Goal: Information Seeking & Learning: Learn about a topic

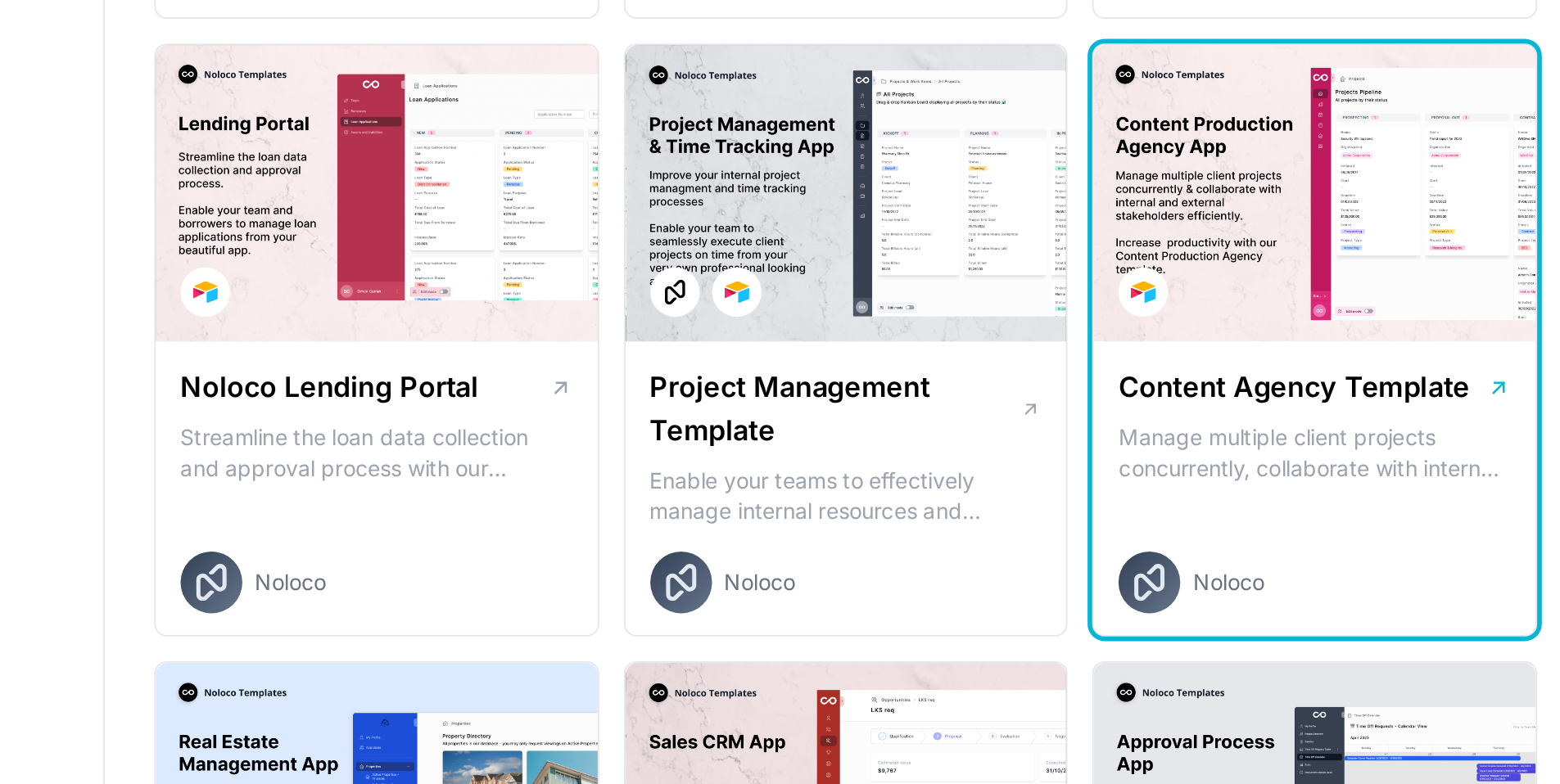
scroll to position [284, 0]
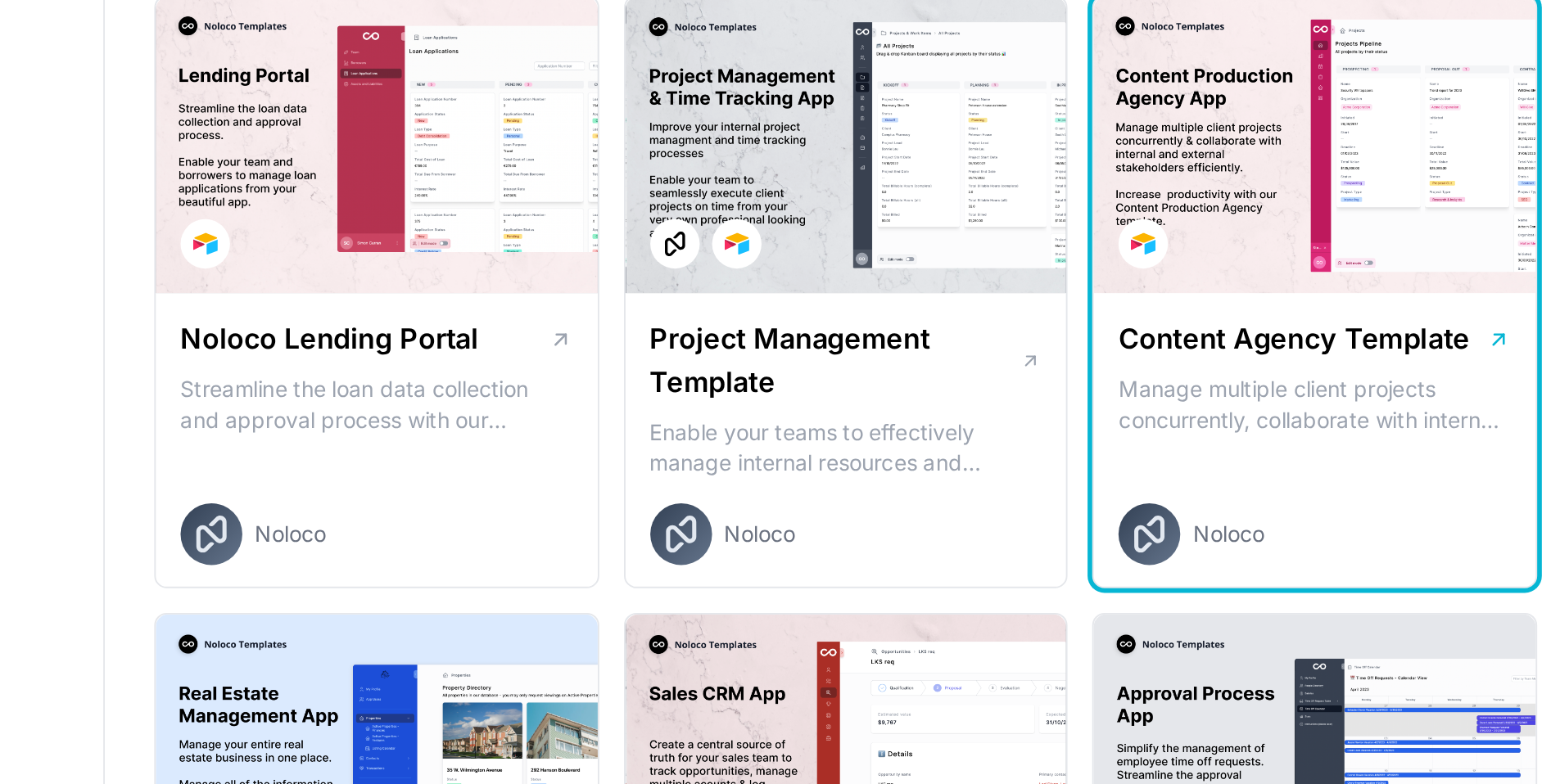
click at [1196, 548] on h1 "Content Agency Template" at bounding box center [1122, 549] width 186 height 23
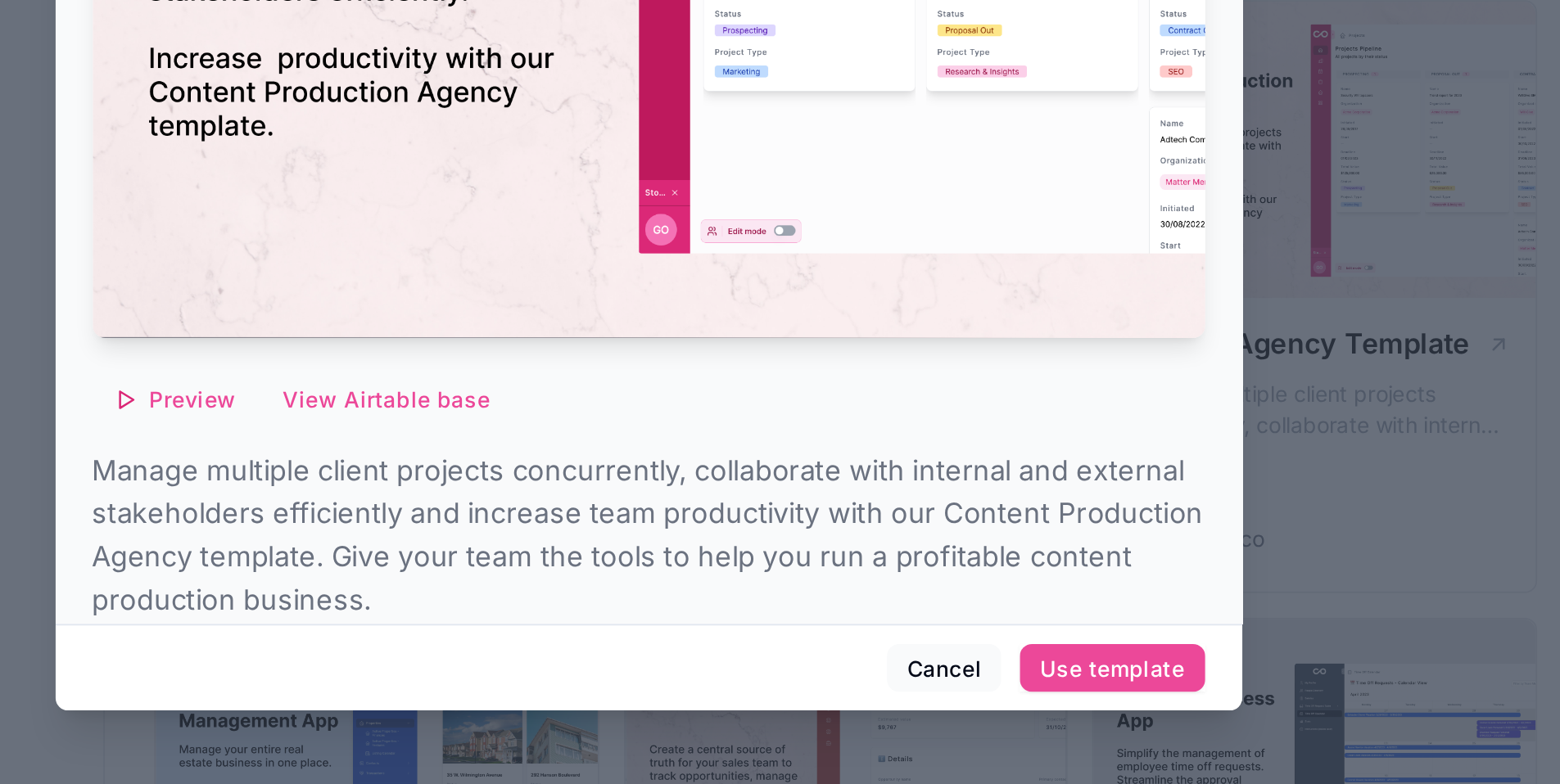
scroll to position [279, 0]
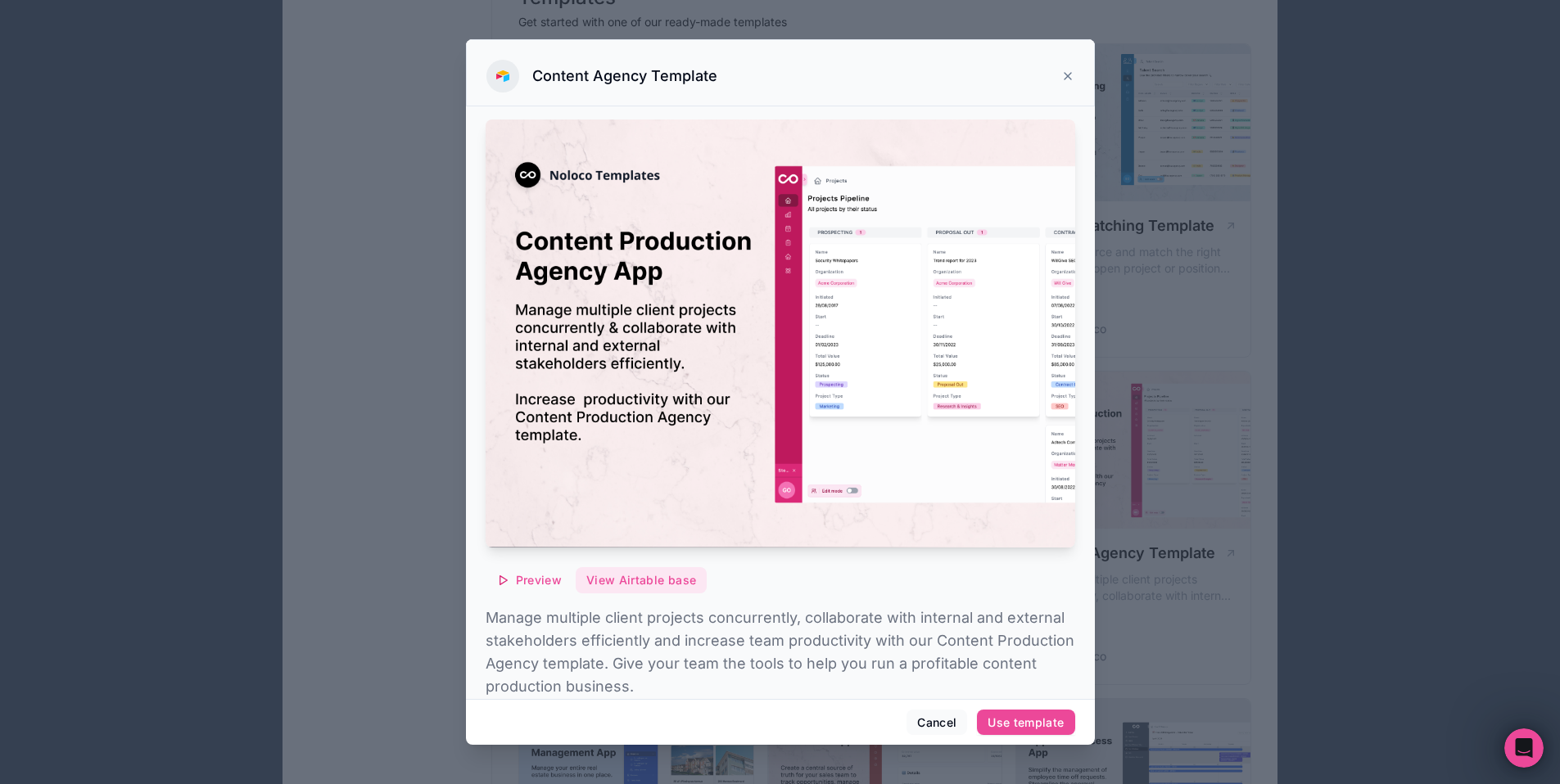
drag, startPoint x: 652, startPoint y: 567, endPoint x: 626, endPoint y: 567, distance: 26.0
click at [554, 573] on span "Preview" at bounding box center [538, 580] width 46 height 15
click at [659, 568] on button "View Airtable base" at bounding box center [641, 580] width 131 height 26
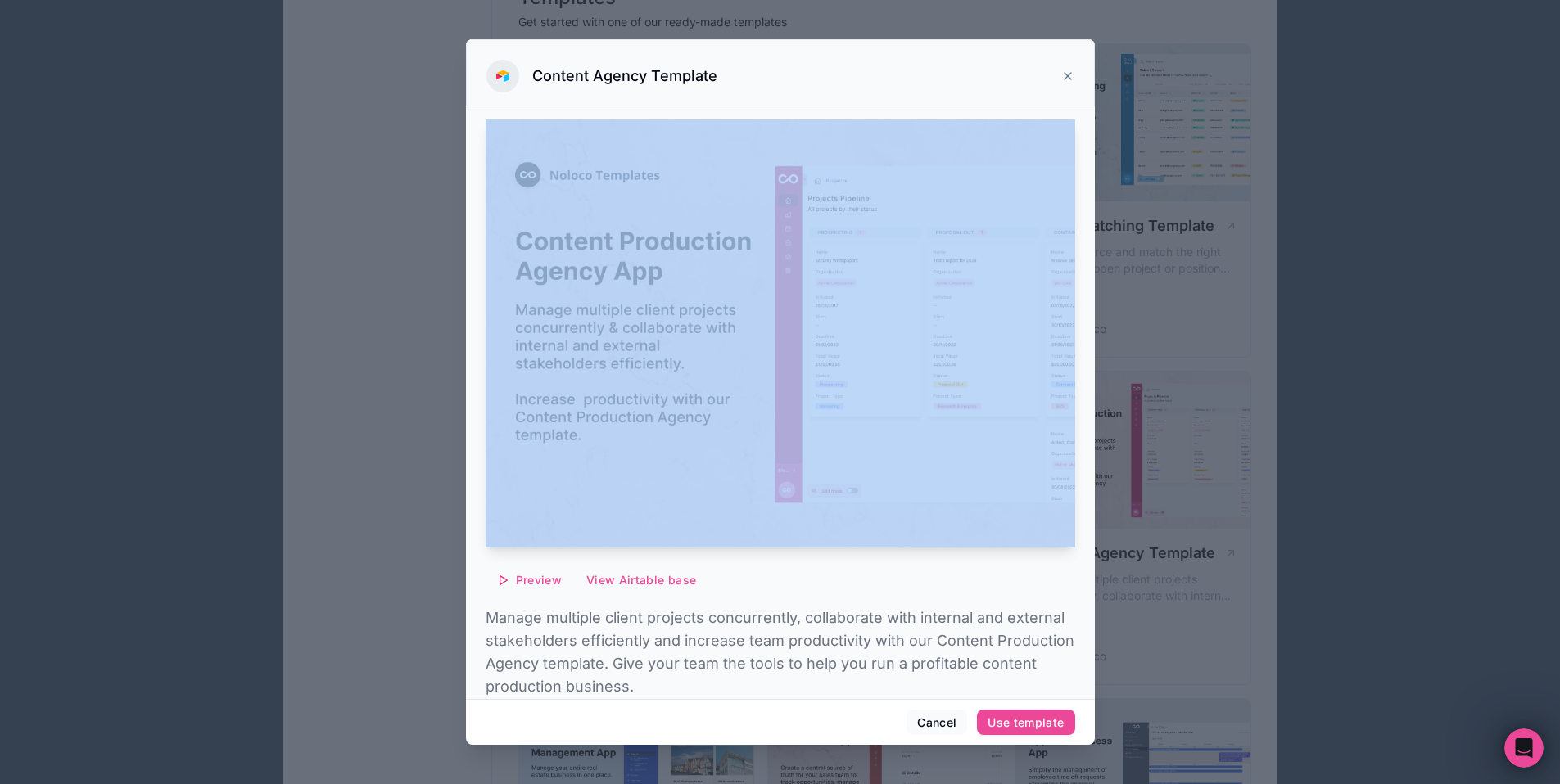
click at [1067, 75] on icon at bounding box center [1067, 76] width 13 height 13
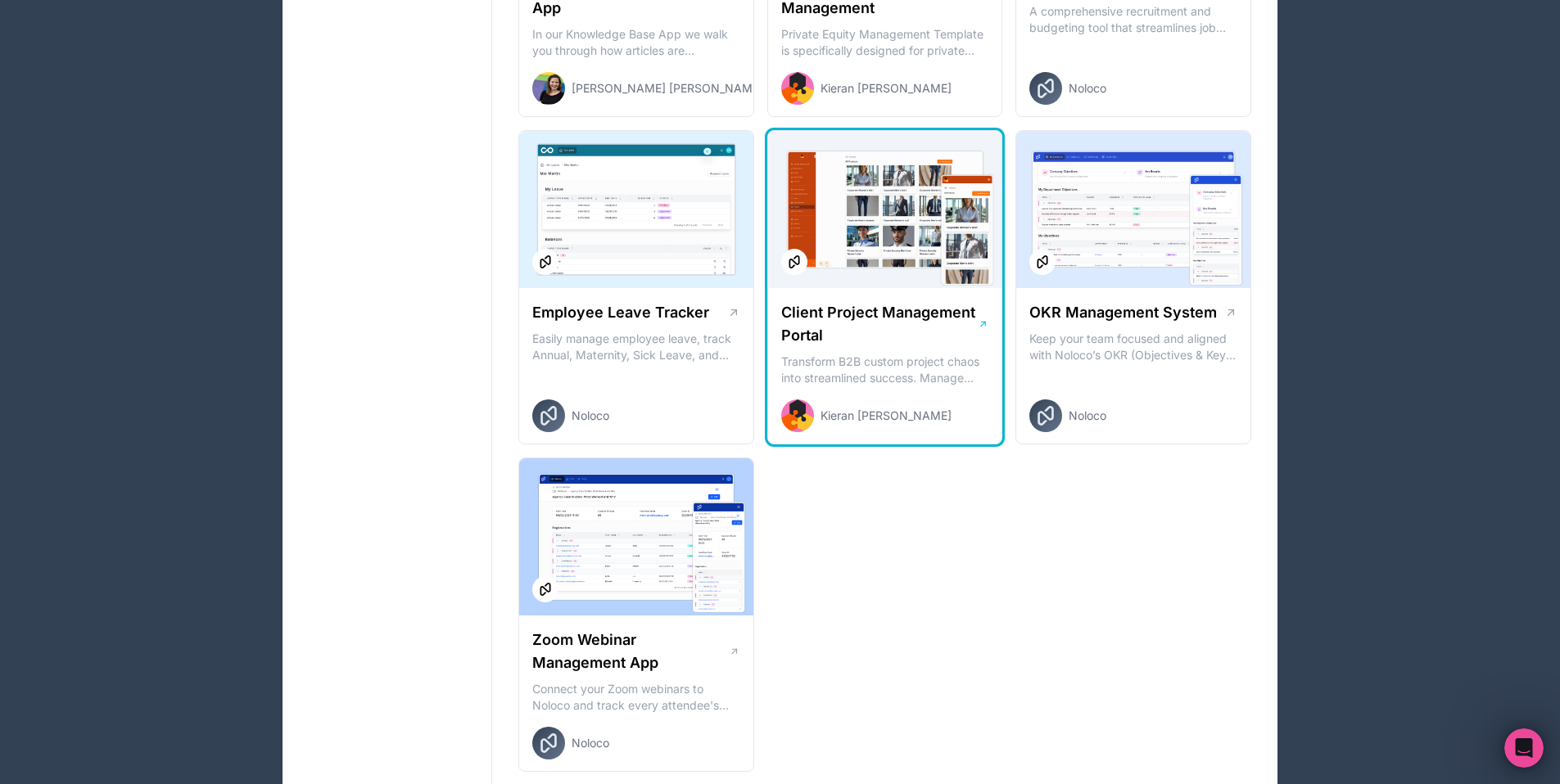
scroll to position [2165, 0]
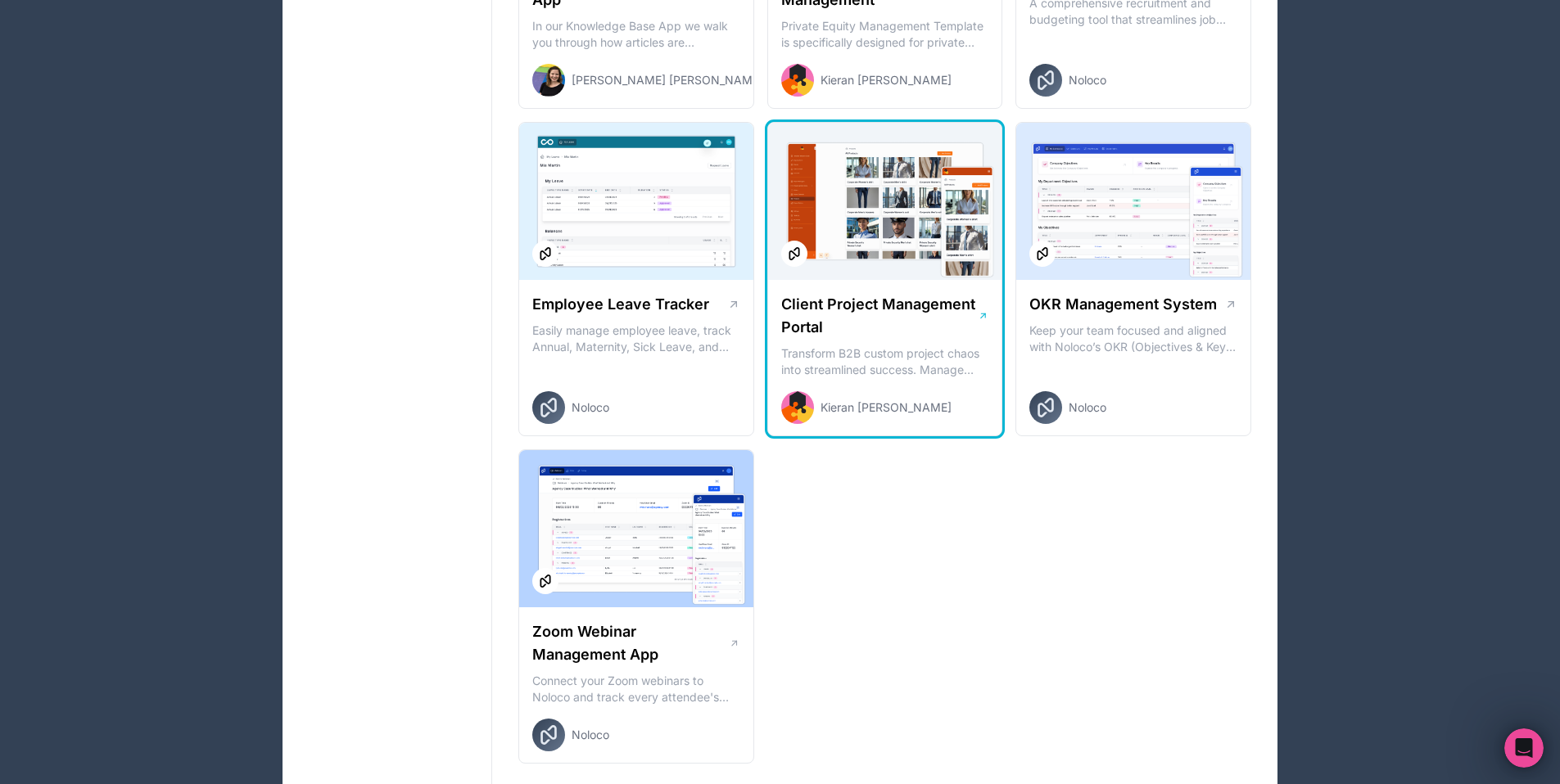
click at [915, 323] on h1 "Client Project Management Portal" at bounding box center [880, 316] width 197 height 46
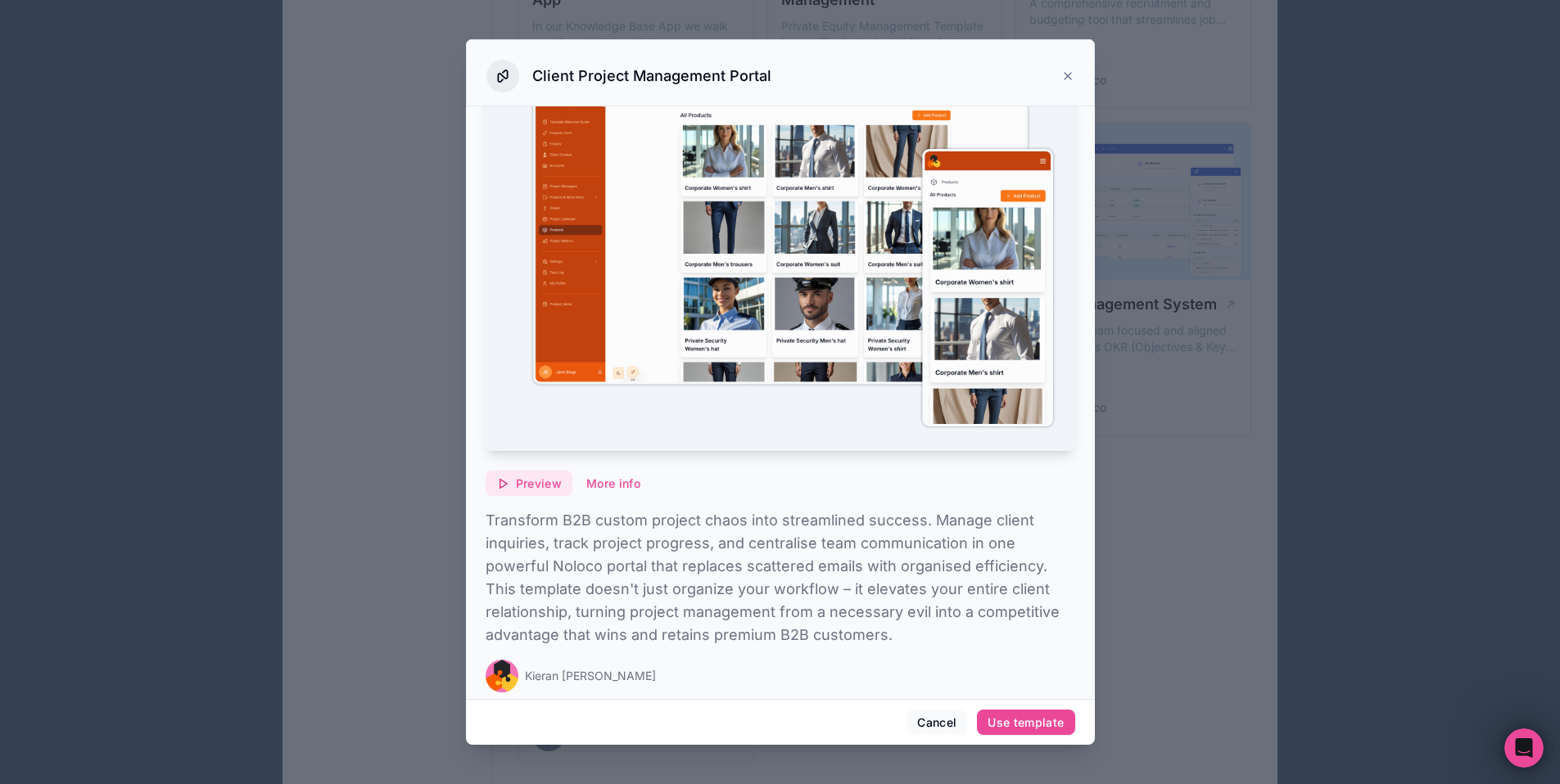
scroll to position [101, 0]
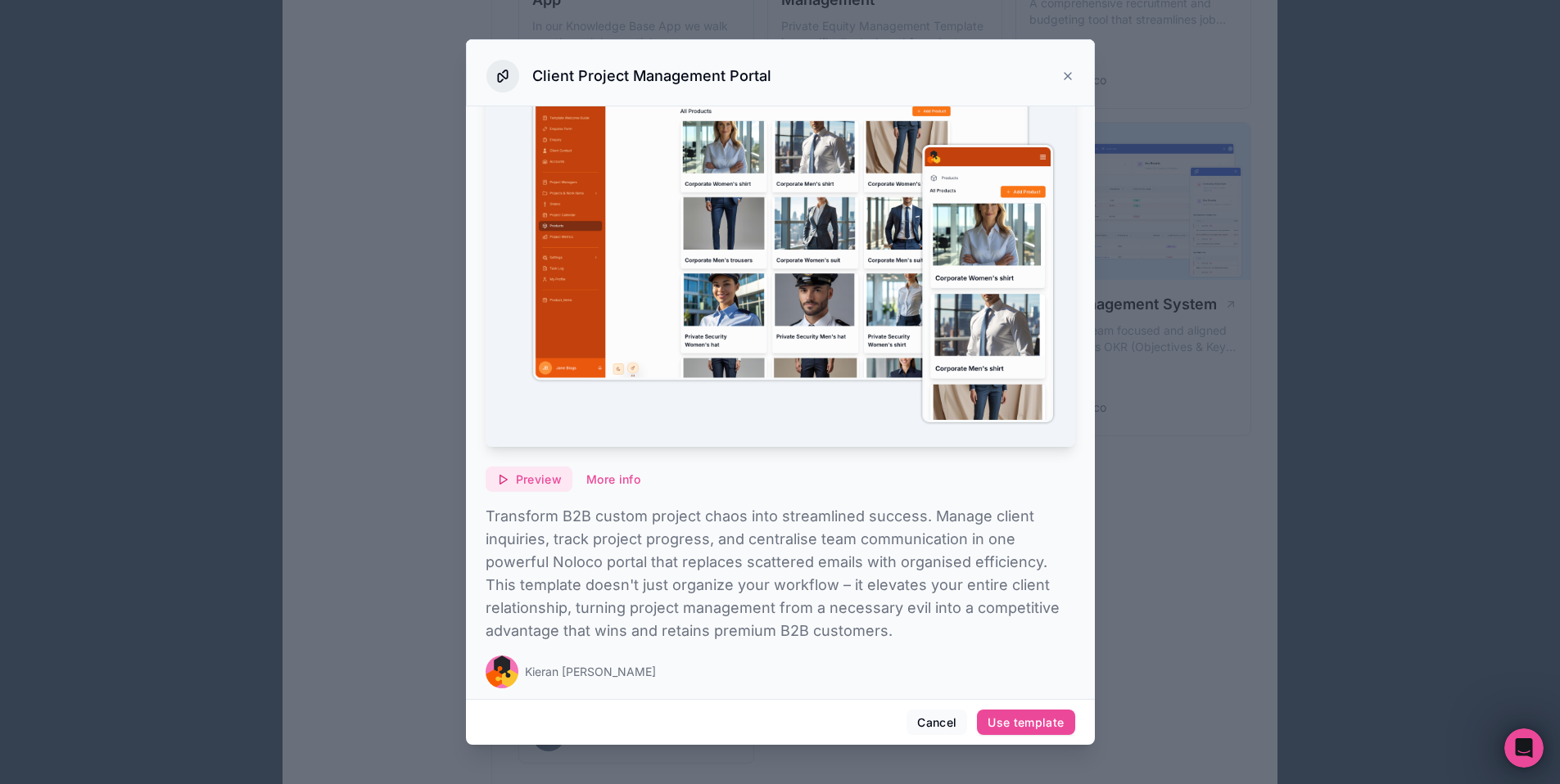
click at [519, 474] on span "Preview" at bounding box center [538, 479] width 46 height 15
click at [519, 475] on span "Preview" at bounding box center [538, 479] width 46 height 15
click at [1054, 74] on div "Client Project Management Portal" at bounding box center [780, 76] width 588 height 33
click at [1057, 83] on div "Client Project Management Portal" at bounding box center [780, 76] width 588 height 33
click at [1065, 78] on icon at bounding box center [1067, 76] width 7 height 7
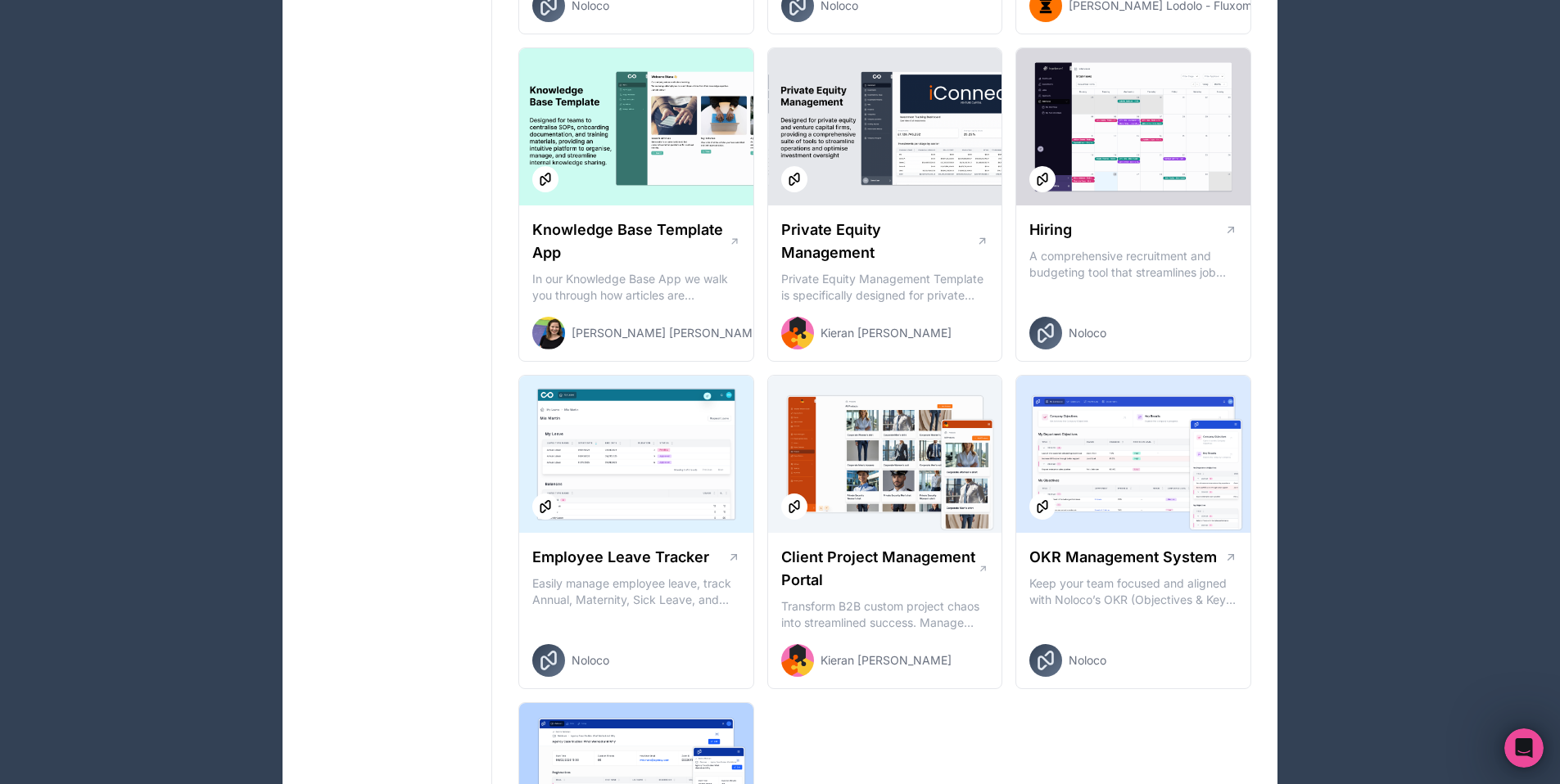
scroll to position [1134, 0]
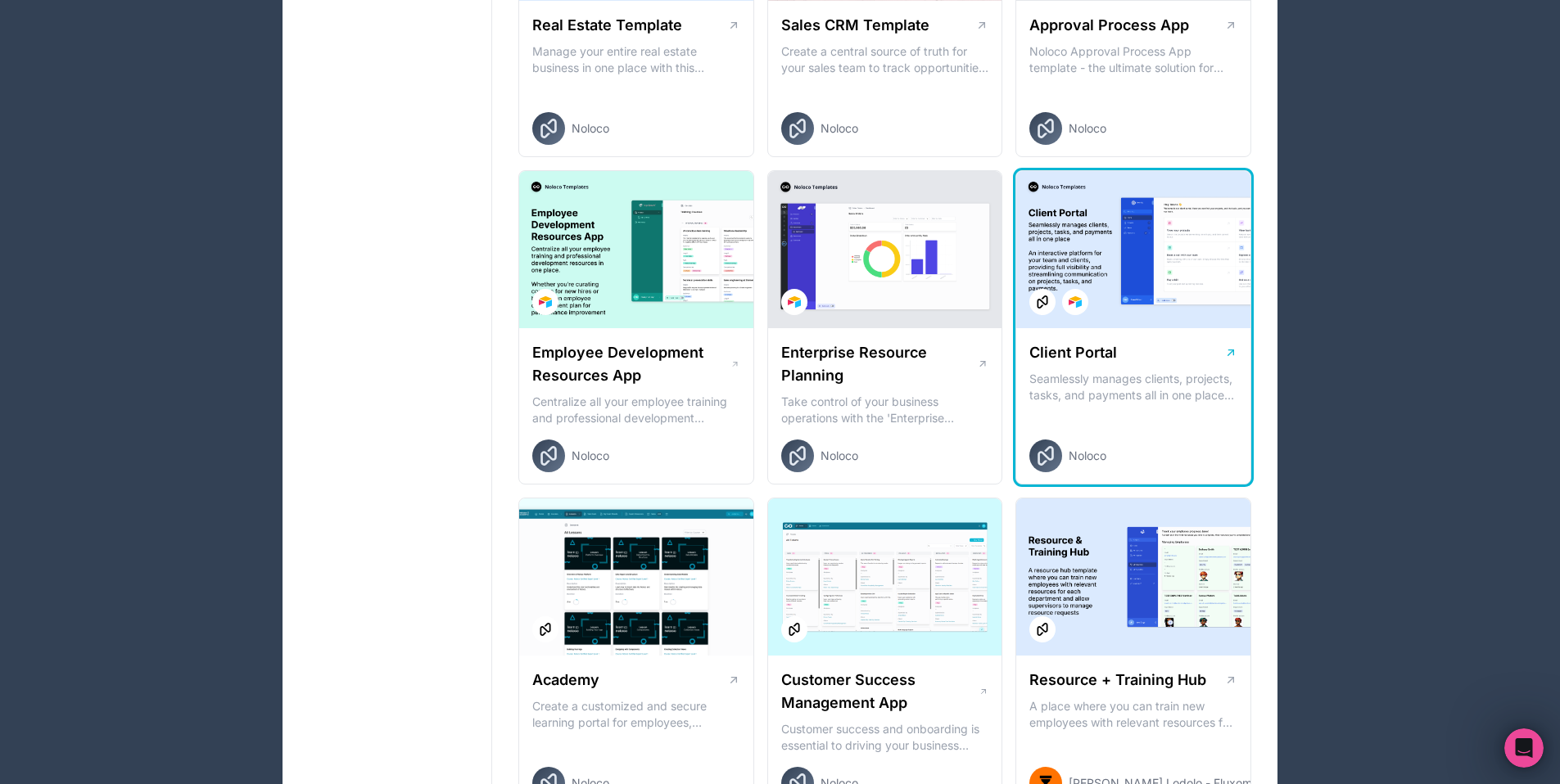
click at [1152, 354] on div "Client Portal" at bounding box center [1133, 353] width 208 height 23
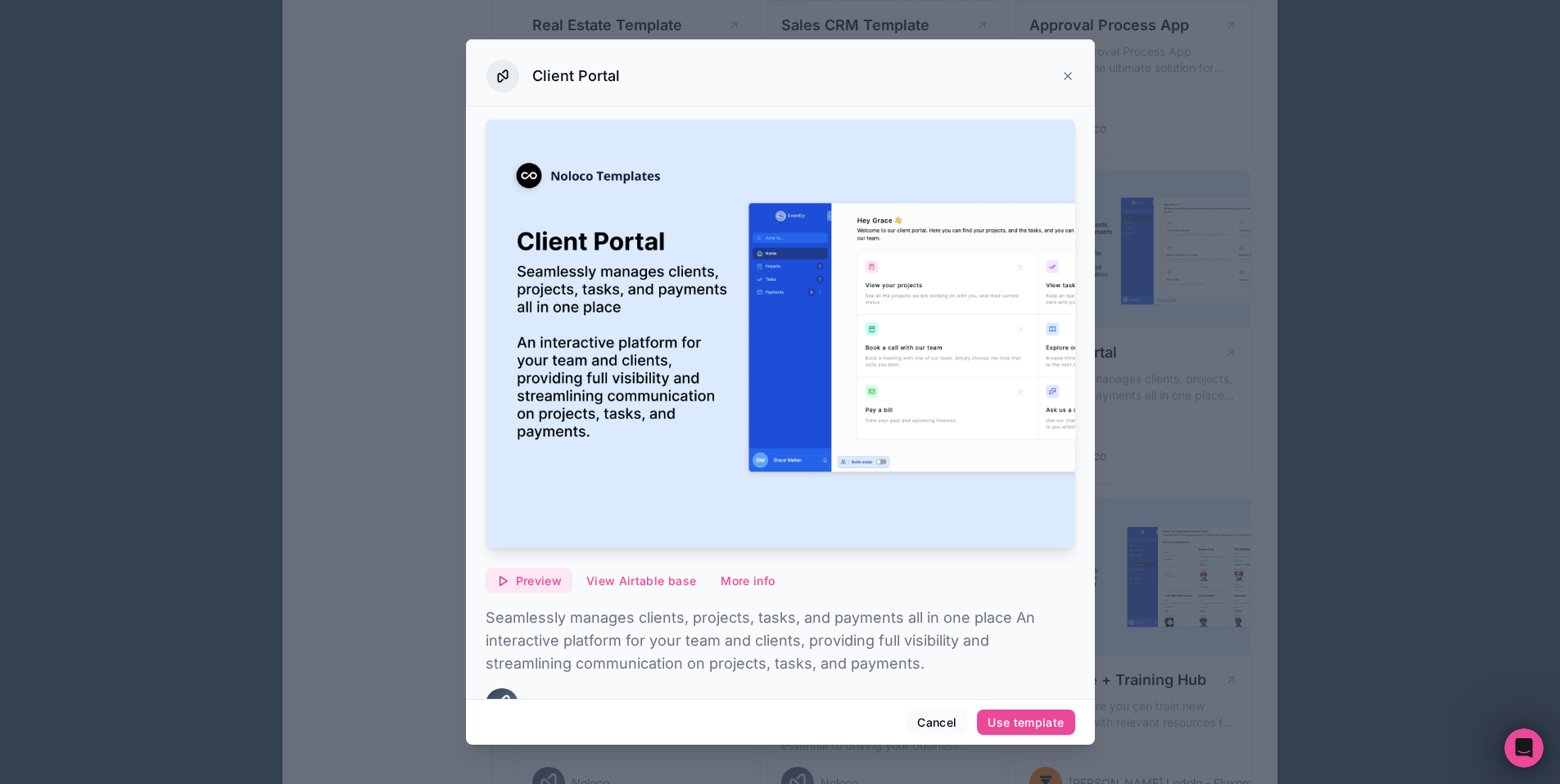
click at [547, 576] on span "Preview" at bounding box center [538, 580] width 46 height 15
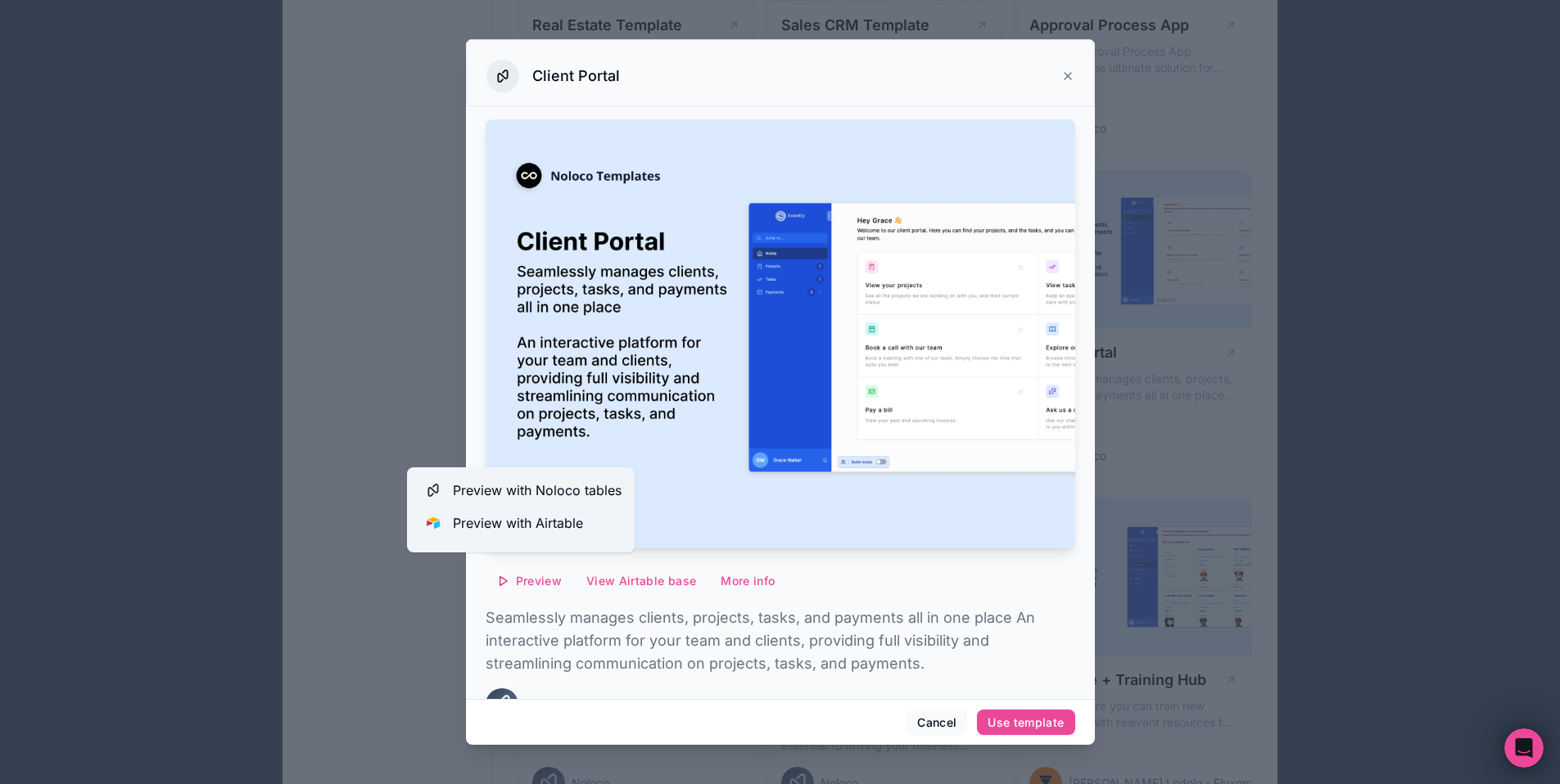
click at [566, 494] on span "Preview with Noloco tables" at bounding box center [537, 490] width 169 height 19
click at [1111, 245] on div at bounding box center [780, 392] width 1560 height 784
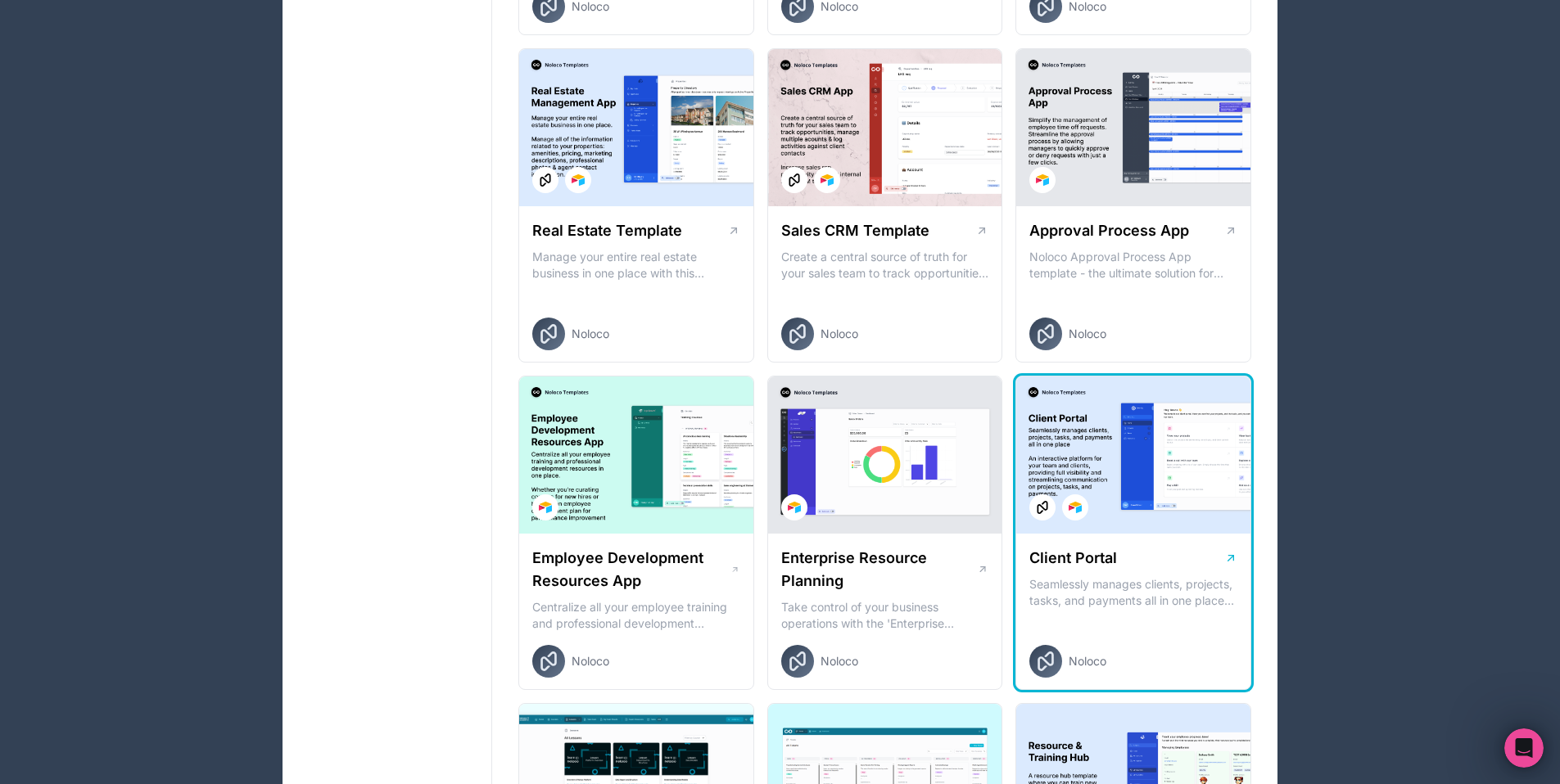
scroll to position [840, 0]
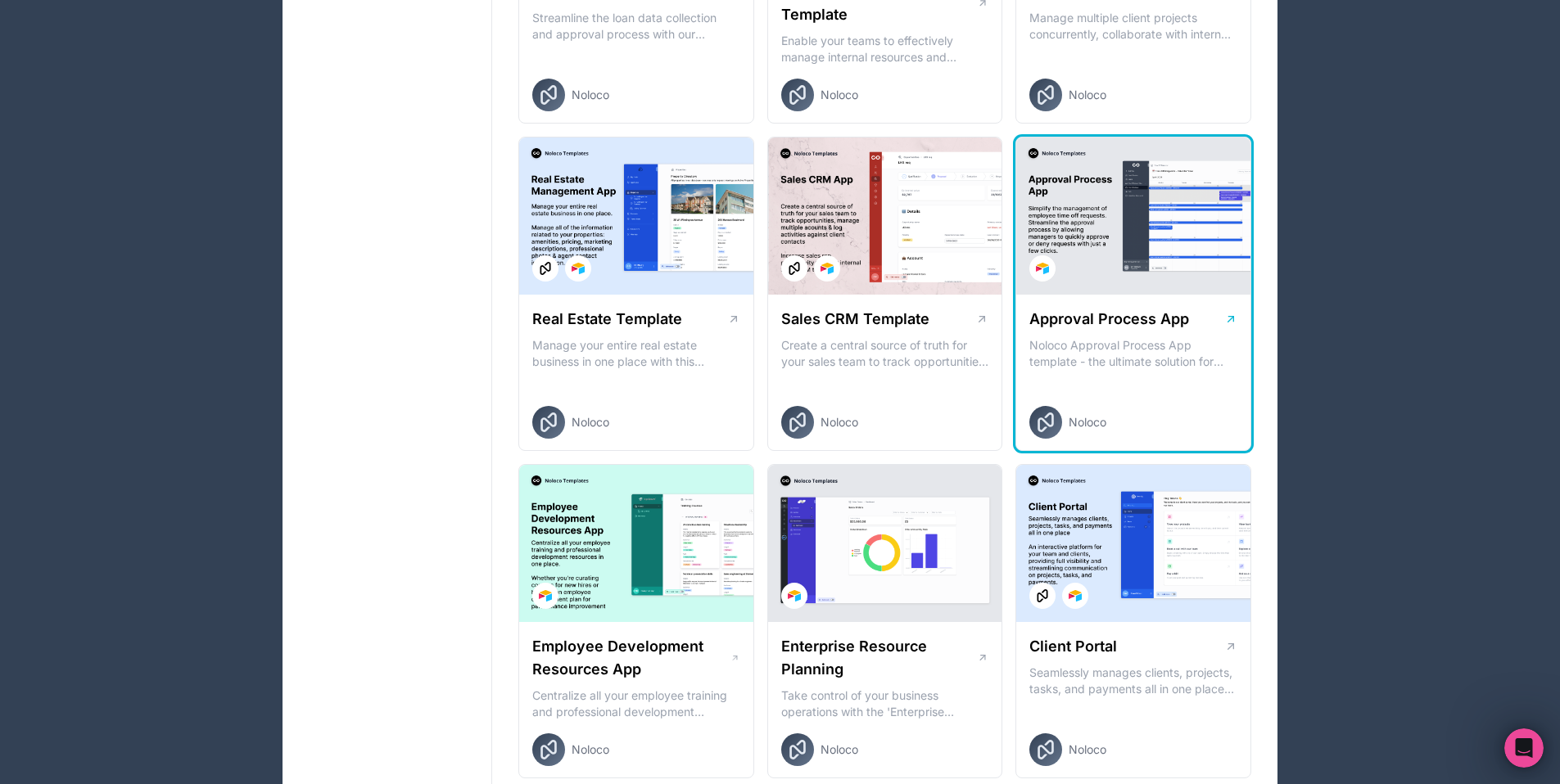
click at [1142, 254] on div at bounding box center [1132, 217] width 234 height 157
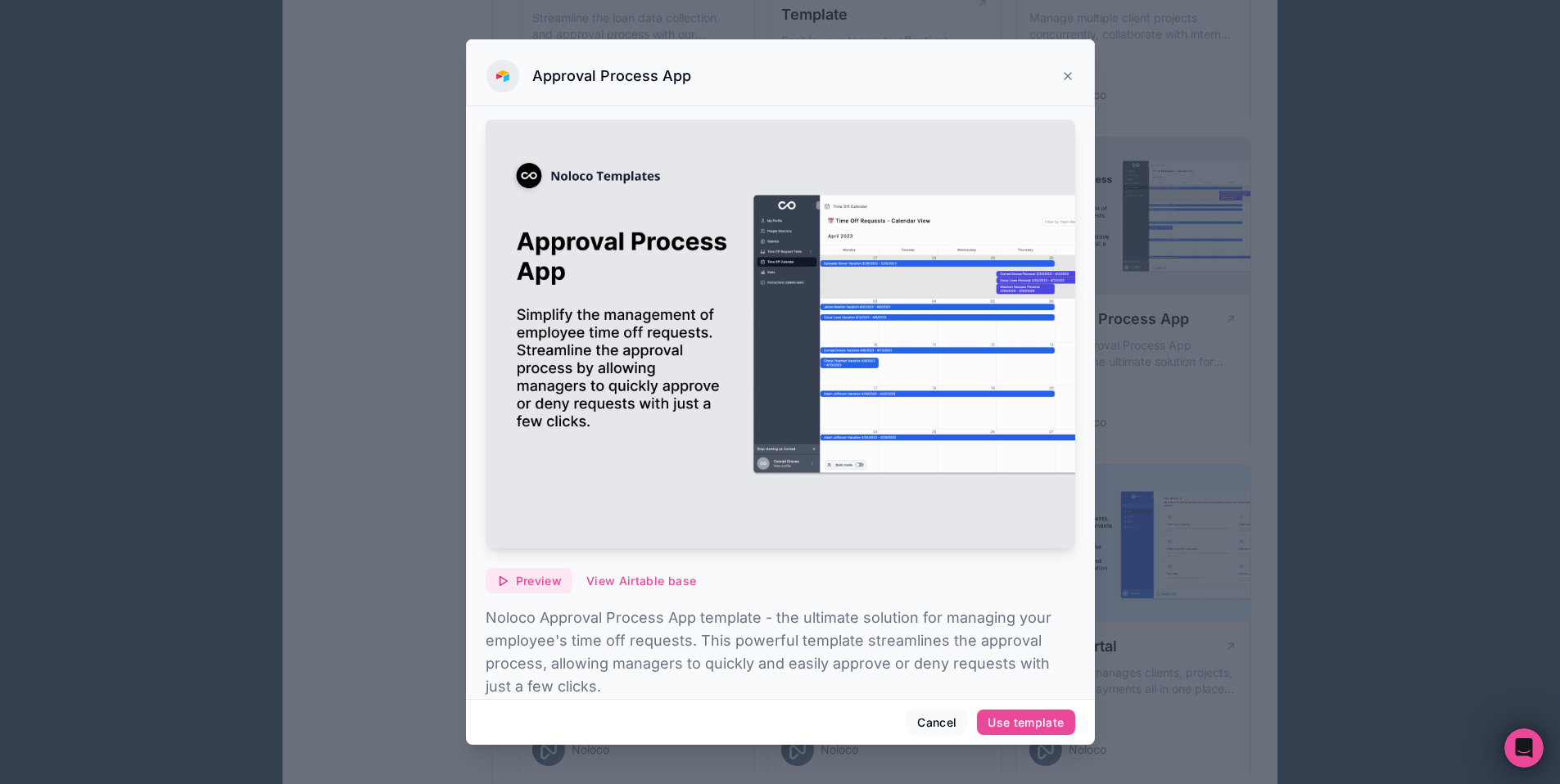
click at [545, 573] on span "Preview" at bounding box center [538, 580] width 46 height 15
click at [1248, 179] on div at bounding box center [780, 392] width 1560 height 784
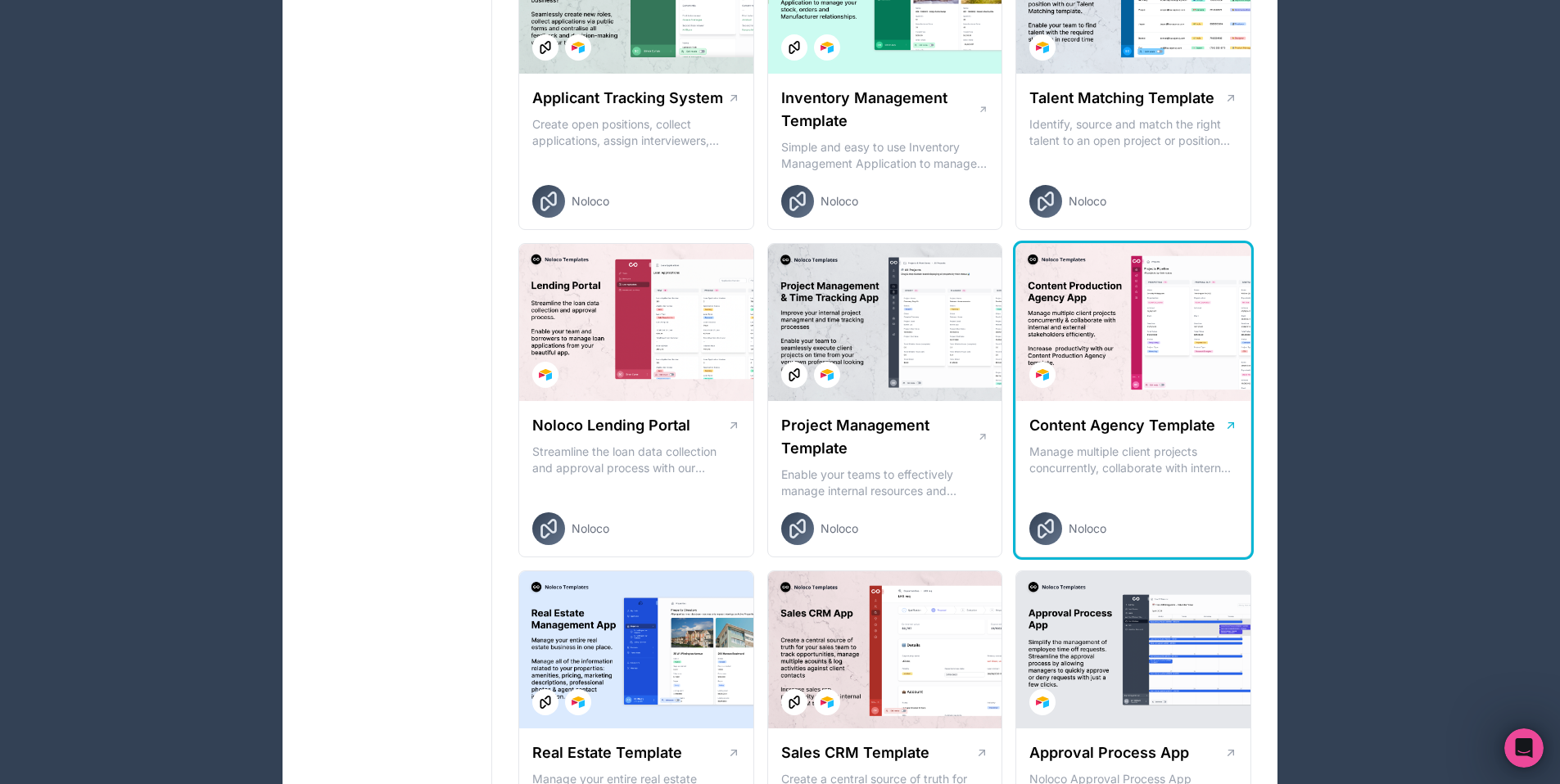
scroll to position [329, 0]
